Goal: Transaction & Acquisition: Purchase product/service

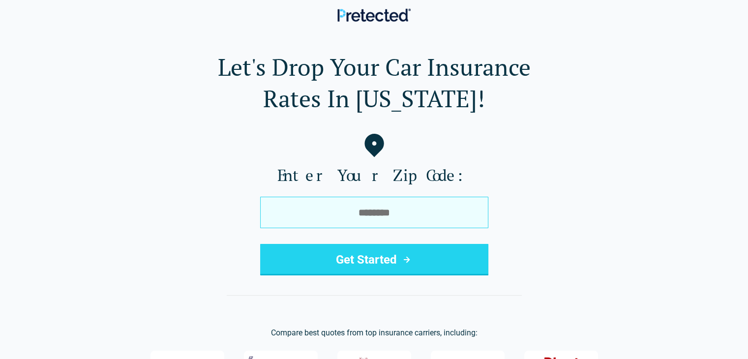
click at [341, 214] on input "tel" at bounding box center [374, 212] width 228 height 31
type input "*****"
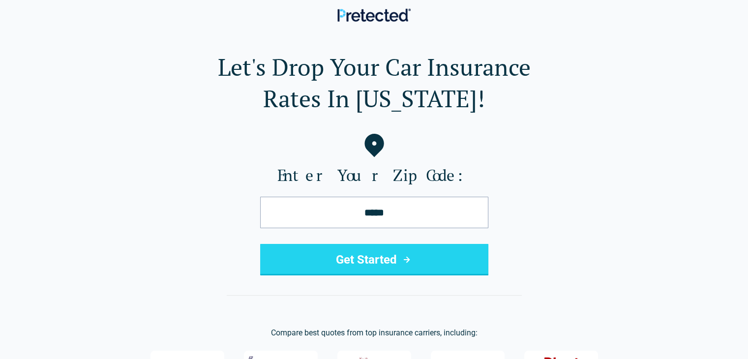
click at [329, 251] on button "Get Started" at bounding box center [374, 259] width 228 height 31
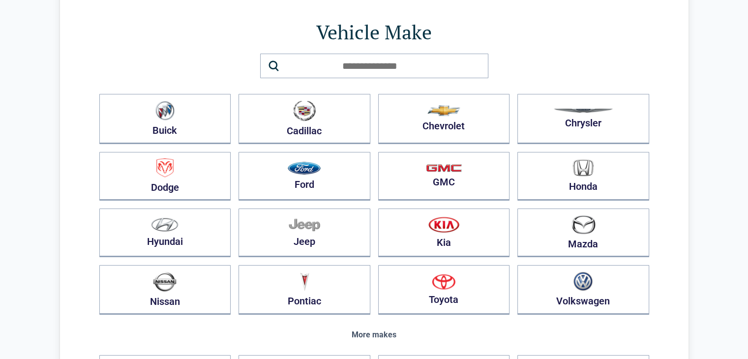
scroll to position [49, 0]
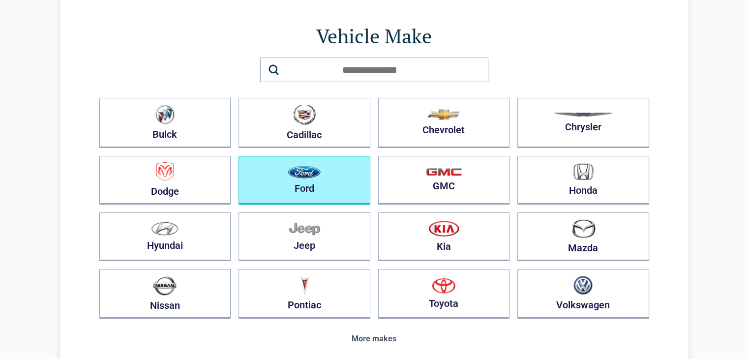
click at [272, 164] on button "Ford" at bounding box center [305, 180] width 132 height 49
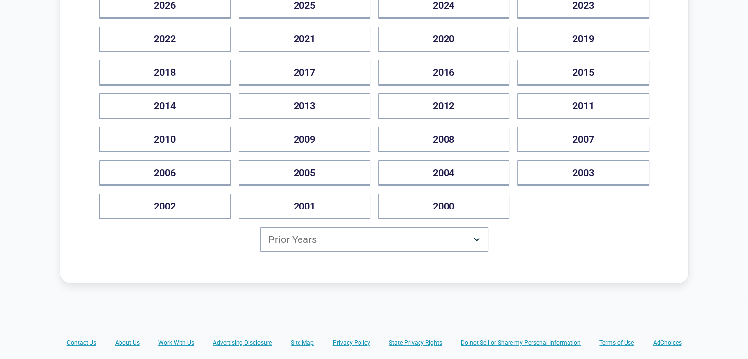
scroll to position [197, 0]
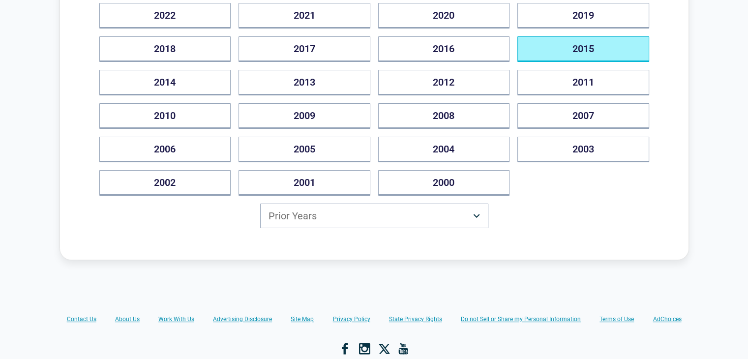
click at [579, 52] on button "2015" at bounding box center [584, 49] width 132 height 26
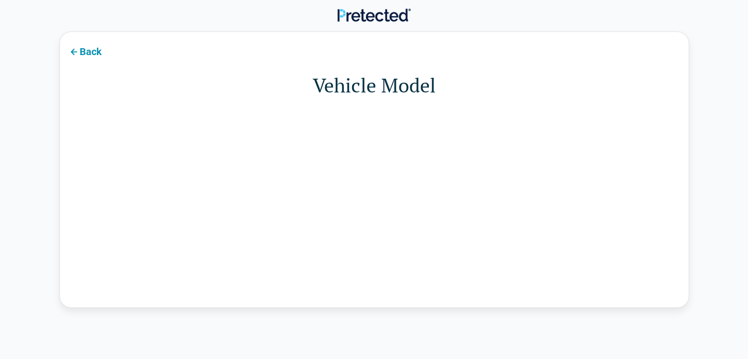
scroll to position [0, 0]
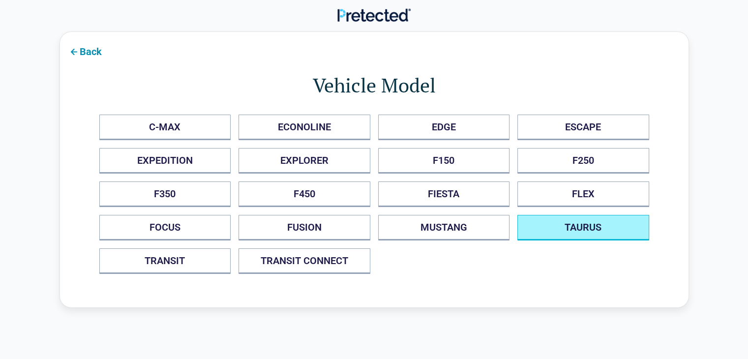
click at [547, 221] on button "TAURUS" at bounding box center [584, 228] width 132 height 26
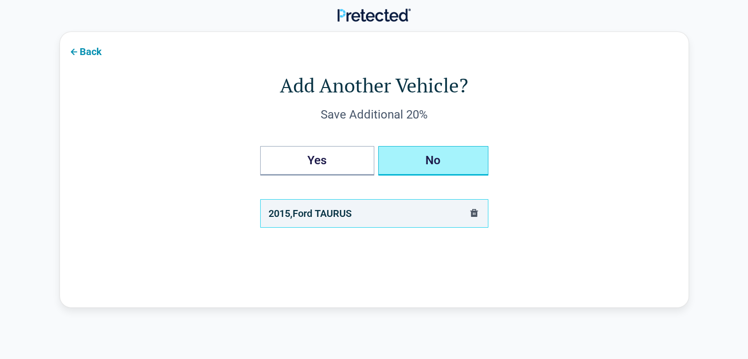
click at [394, 166] on button "No" at bounding box center [433, 161] width 110 height 30
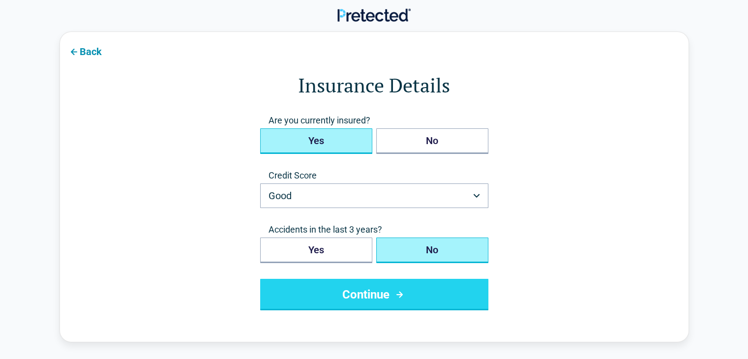
click at [319, 145] on button "Yes" at bounding box center [316, 141] width 112 height 26
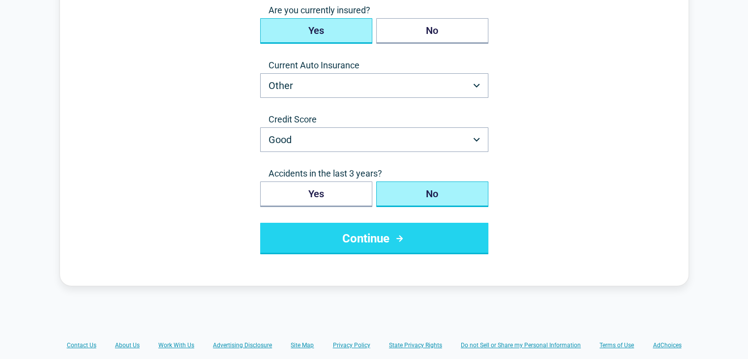
scroll to position [148, 0]
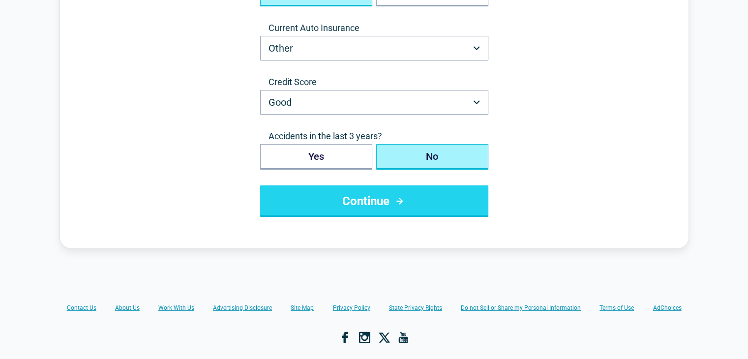
drag, startPoint x: 425, startPoint y: 158, endPoint x: 420, endPoint y: 160, distance: 5.3
click at [425, 158] on button "No" at bounding box center [432, 157] width 112 height 26
click at [448, 162] on button "No" at bounding box center [432, 157] width 112 height 26
click at [403, 193] on button "Continue" at bounding box center [374, 200] width 228 height 31
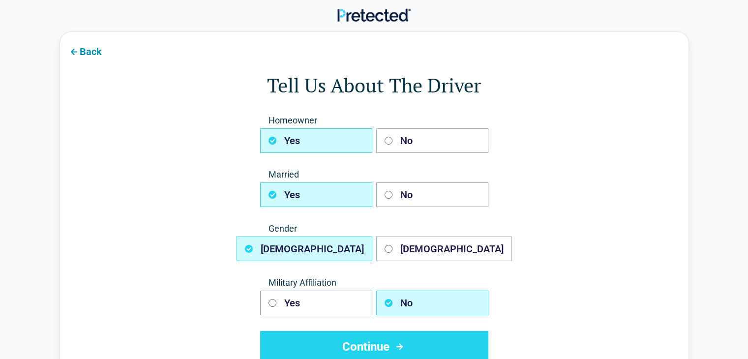
scroll to position [0, 0]
